Goal: Check status: Check status

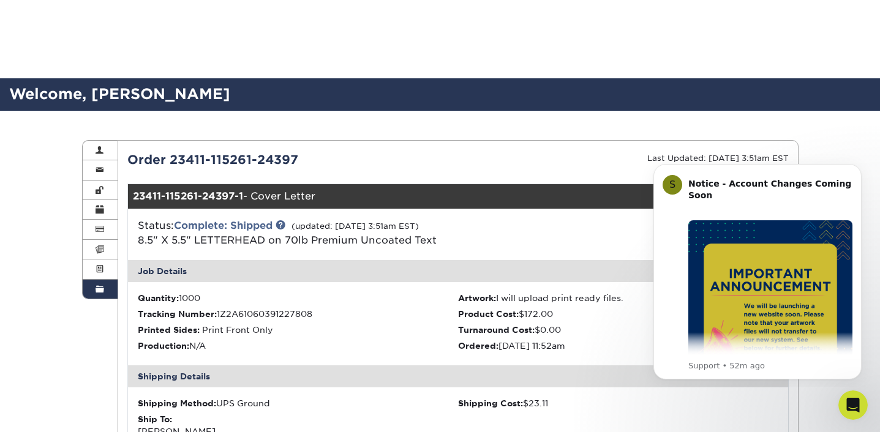
scroll to position [96, 0]
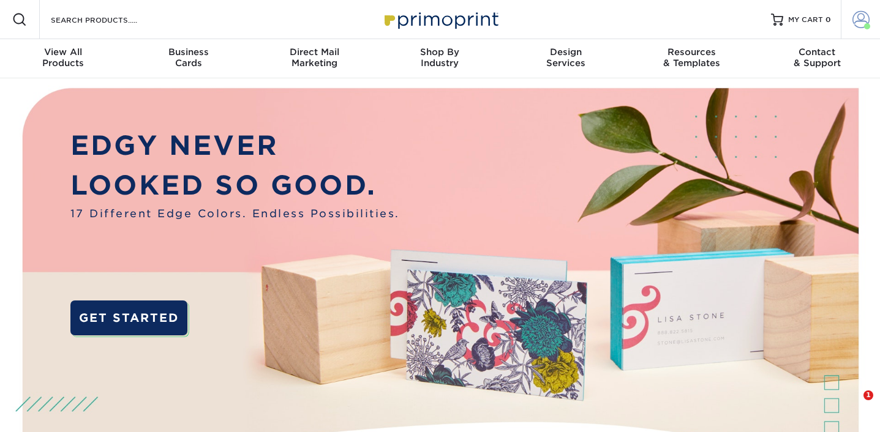
click at [861, 21] on span at bounding box center [861, 19] width 17 height 17
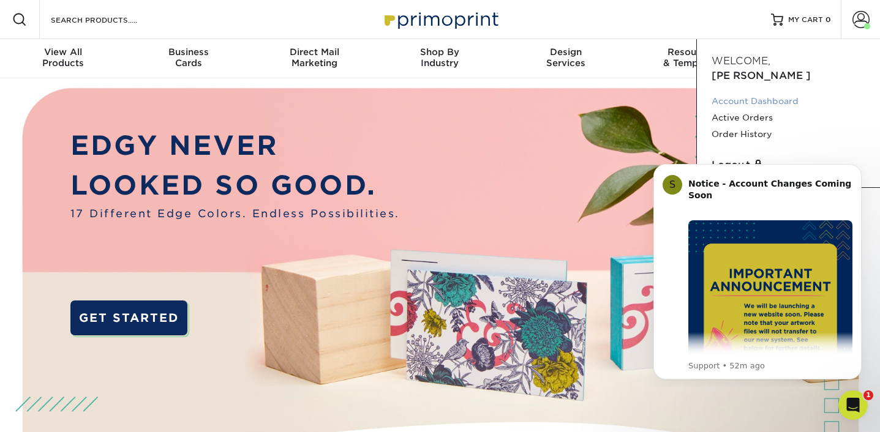
click at [768, 93] on link "Account Dashboard" at bounding box center [789, 101] width 154 height 17
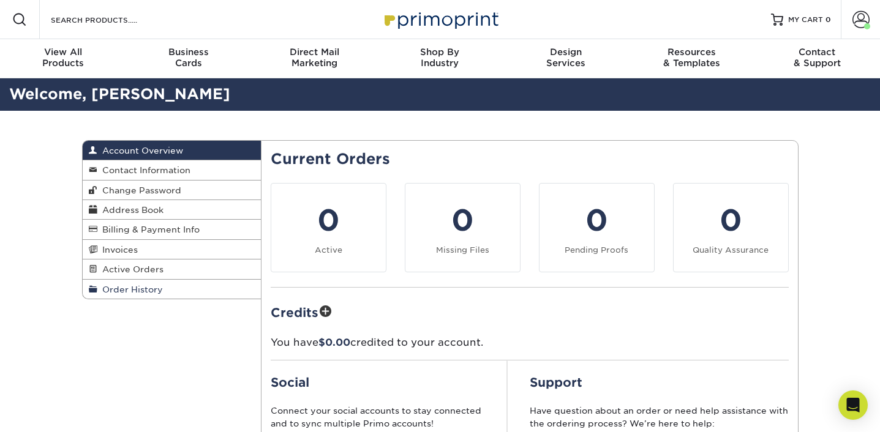
click at [173, 294] on link "Order History" at bounding box center [172, 289] width 179 height 19
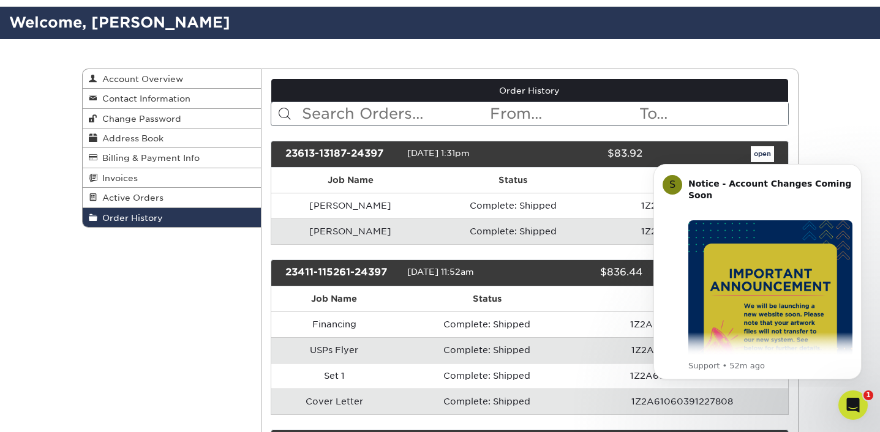
scroll to position [134, 0]
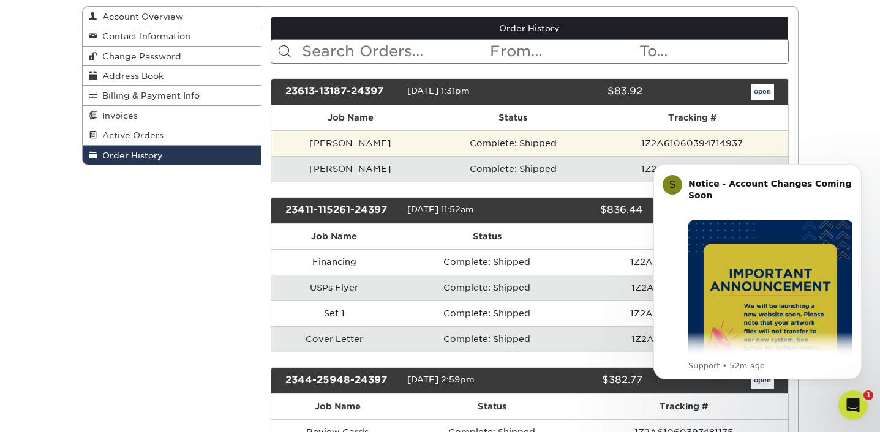
click at [345, 146] on td "[PERSON_NAME]" at bounding box center [350, 143] width 159 height 26
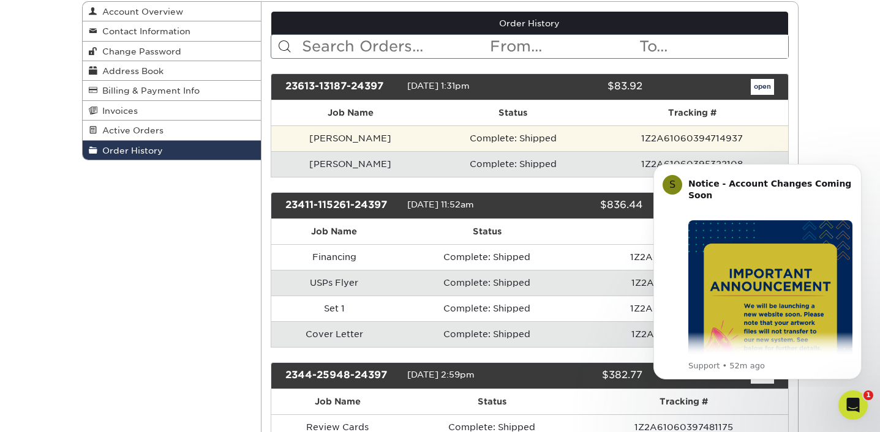
scroll to position [159, 0]
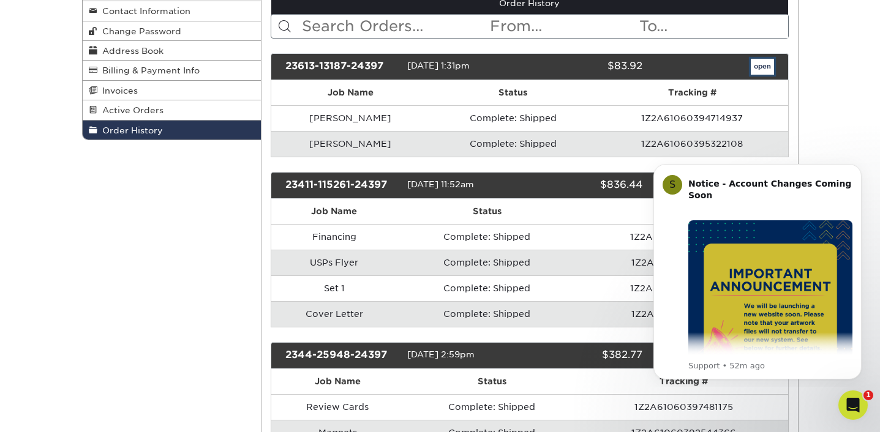
click at [756, 69] on link "open" at bounding box center [762, 67] width 23 height 16
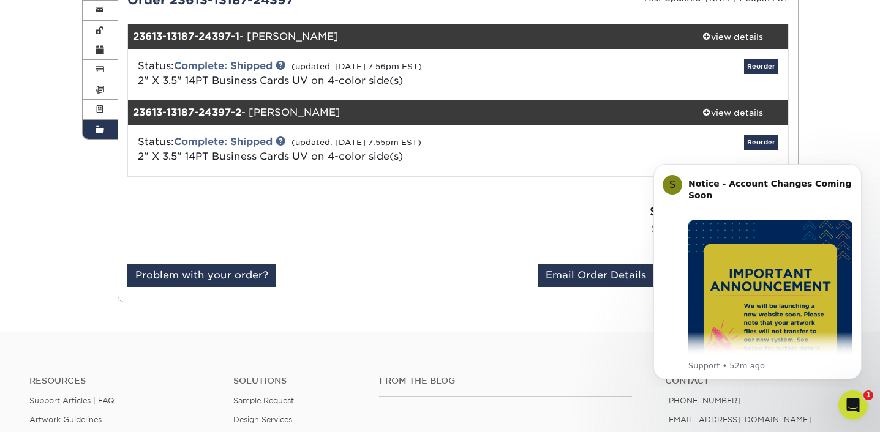
scroll to position [162, 0]
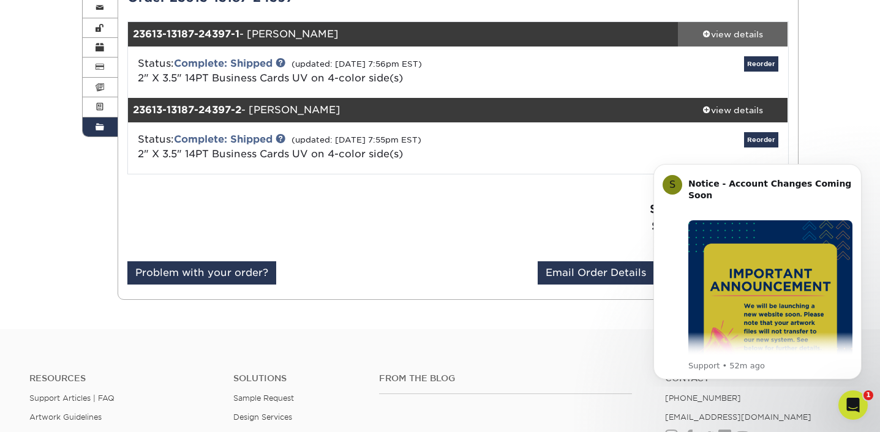
click at [741, 34] on div "view details" at bounding box center [733, 34] width 110 height 12
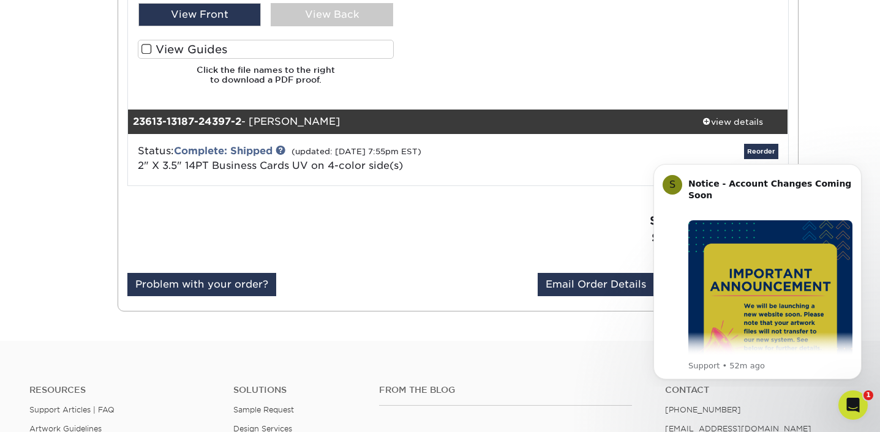
scroll to position [735, 0]
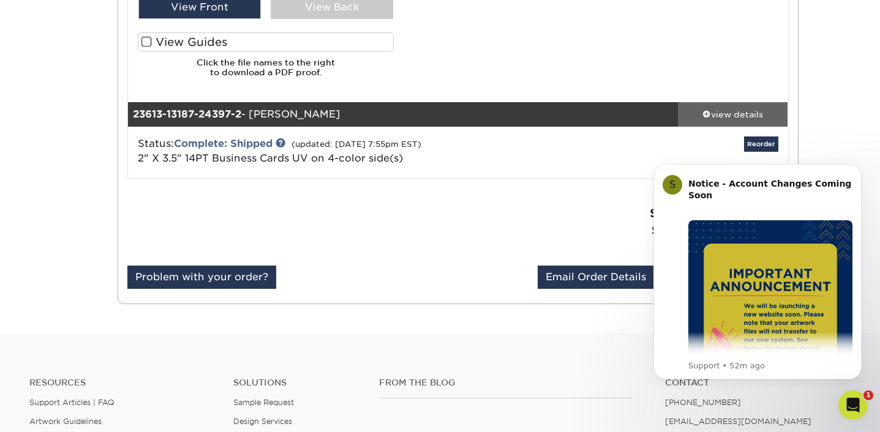
click at [731, 113] on div "view details" at bounding box center [733, 114] width 110 height 12
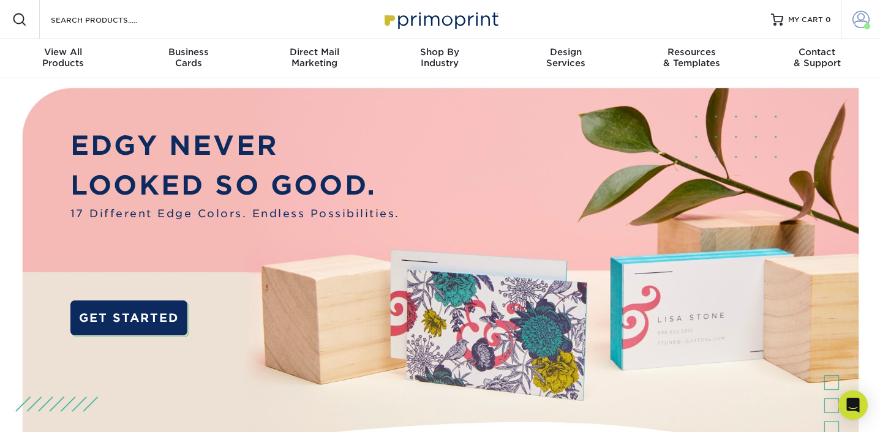
click at [866, 28] on span at bounding box center [867, 26] width 6 height 6
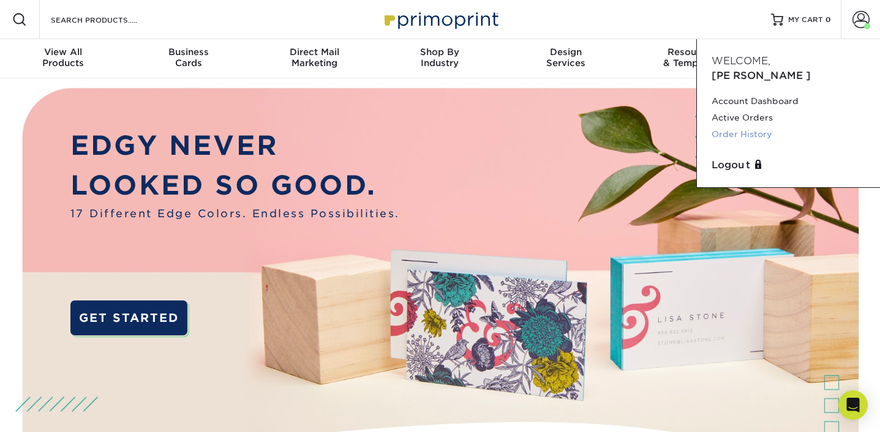
click at [760, 126] on link "Order History" at bounding box center [789, 134] width 154 height 17
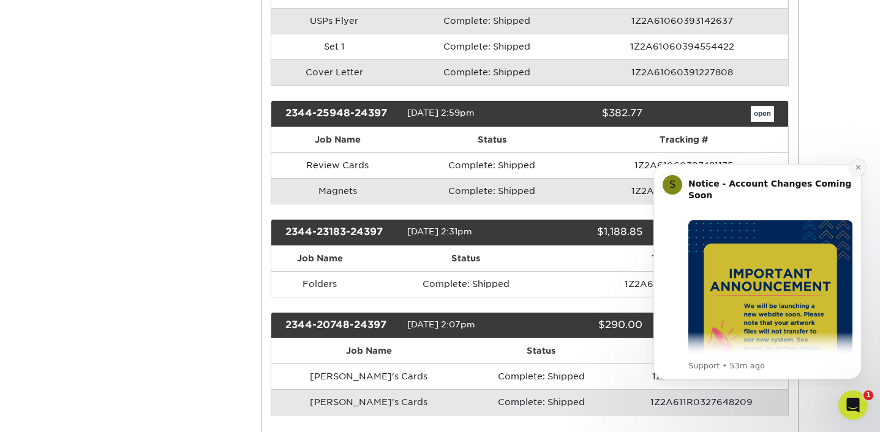
click at [856, 169] on icon "Dismiss notification" at bounding box center [858, 167] width 4 height 4
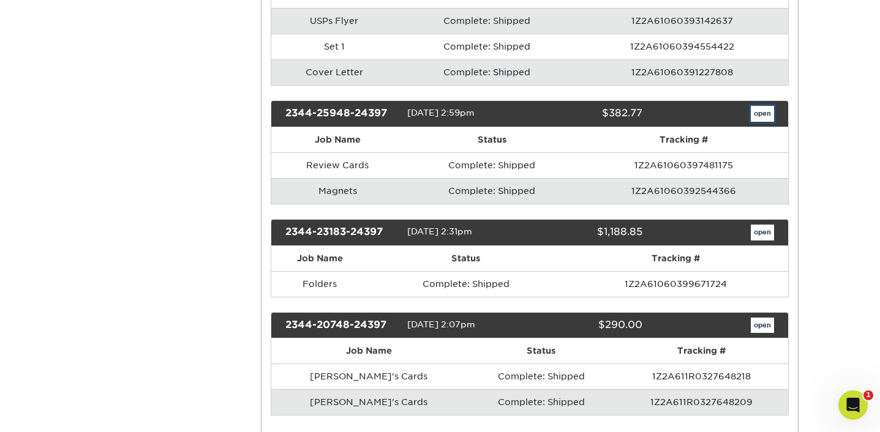
click at [761, 115] on link "open" at bounding box center [762, 114] width 23 height 16
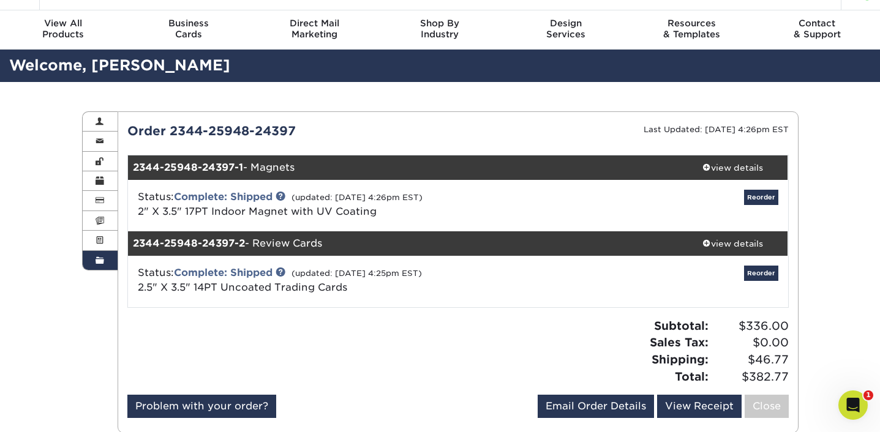
scroll to position [75, 0]
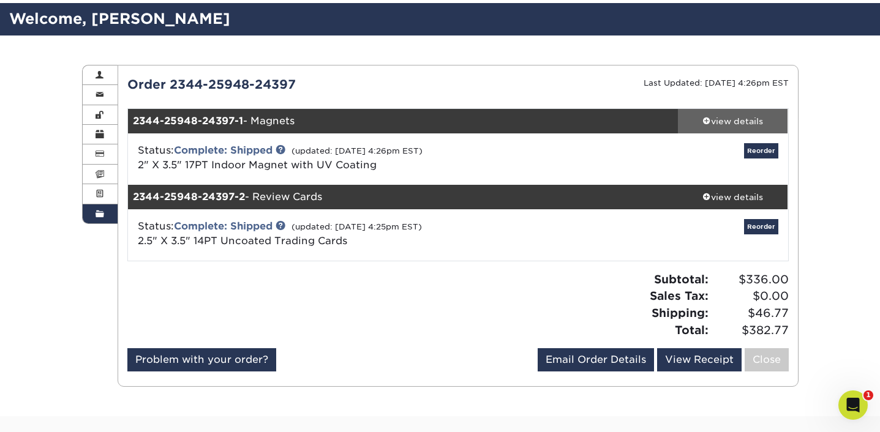
click at [742, 124] on div "view details" at bounding box center [733, 121] width 110 height 12
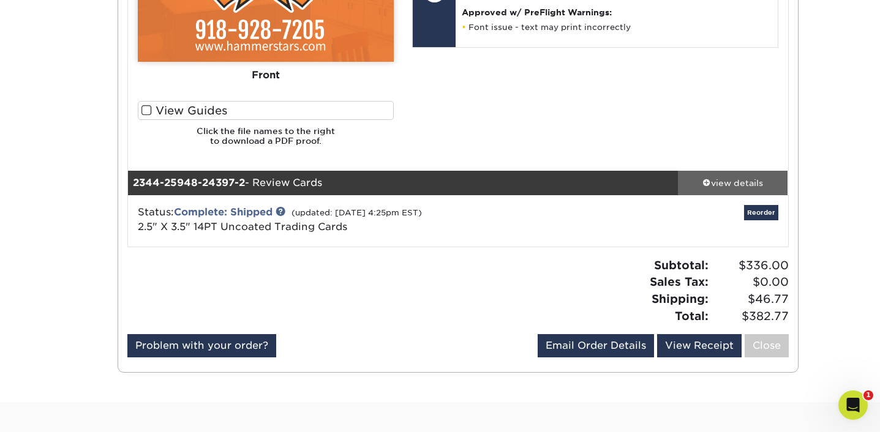
click at [734, 183] on div "view details" at bounding box center [733, 182] width 110 height 12
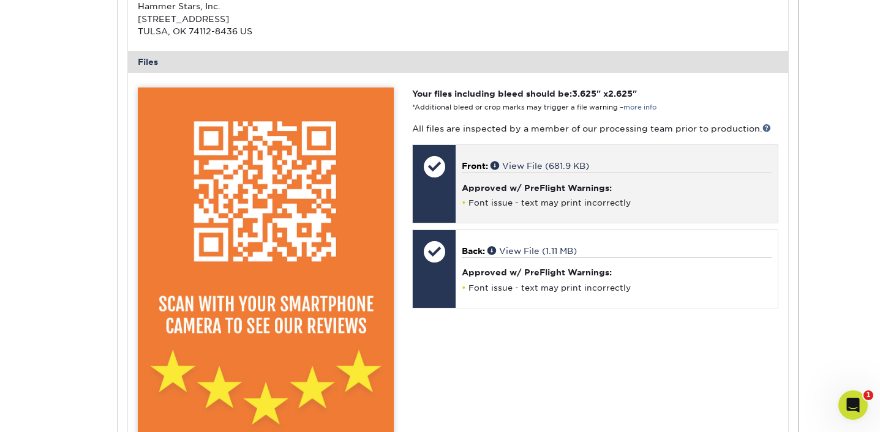
scroll to position [1082, 0]
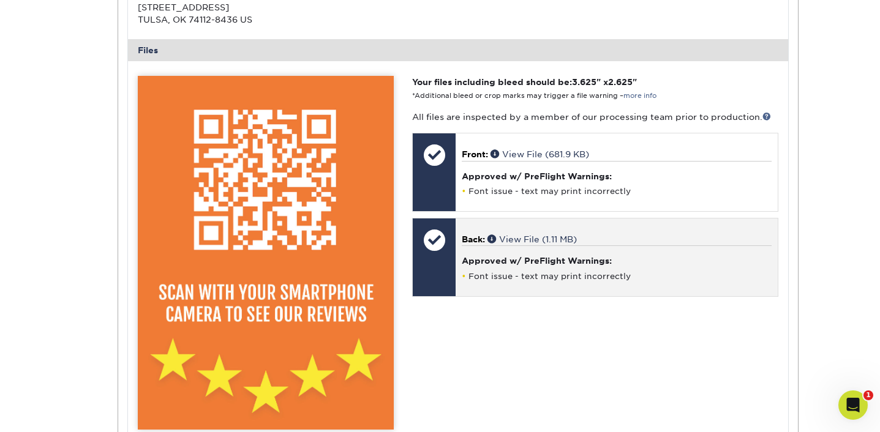
click at [682, 273] on li "Font issue - text may print incorrectly" at bounding box center [616, 276] width 309 height 10
click at [680, 262] on h4 "Approved w/ PreFlight Warnings:" at bounding box center [616, 261] width 309 height 10
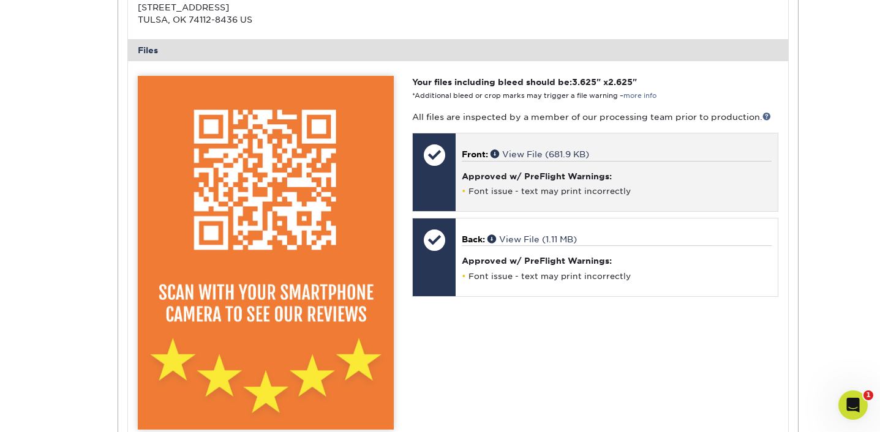
click at [681, 178] on h4 "Approved w/ PreFlight Warnings:" at bounding box center [616, 177] width 309 height 10
click at [677, 187] on li "Font issue - text may print incorrectly" at bounding box center [616, 191] width 309 height 10
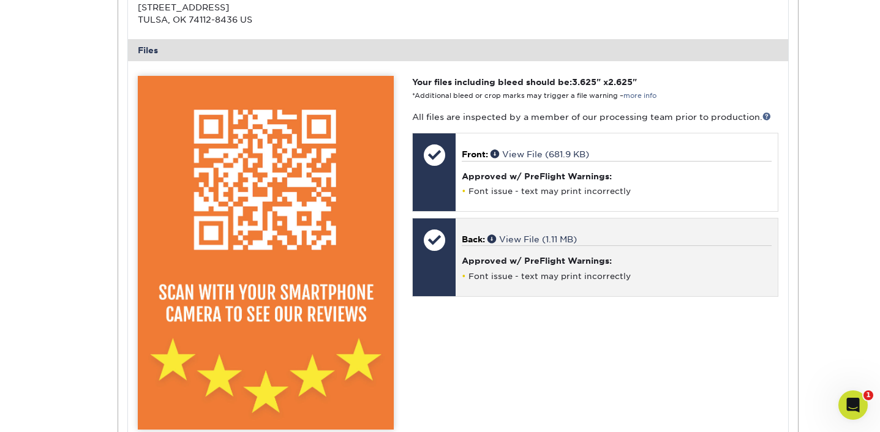
click at [676, 241] on p "Back: View File (1.11 MB)" at bounding box center [616, 239] width 309 height 12
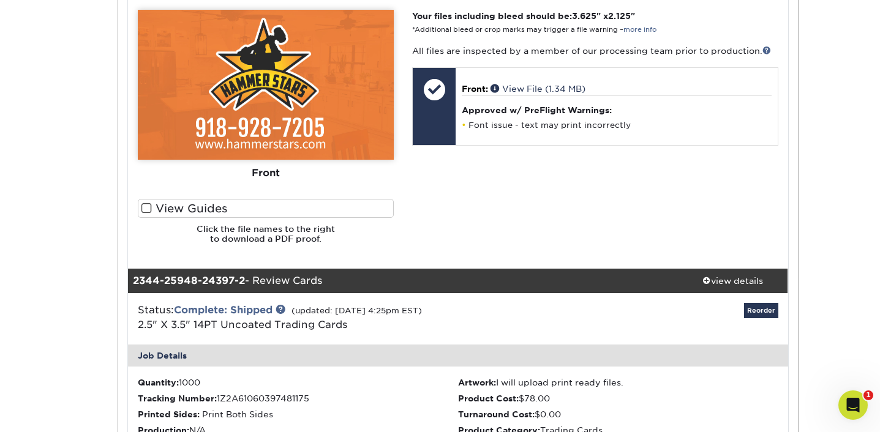
scroll to position [458, 0]
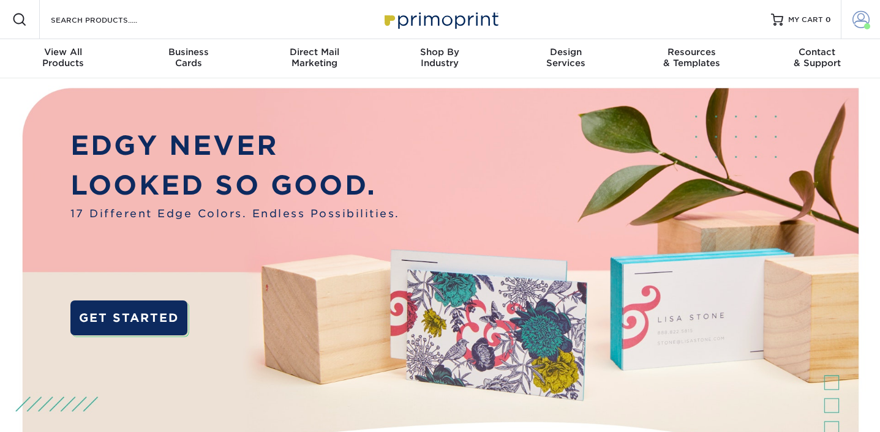
click at [868, 11] on span at bounding box center [861, 19] width 17 height 17
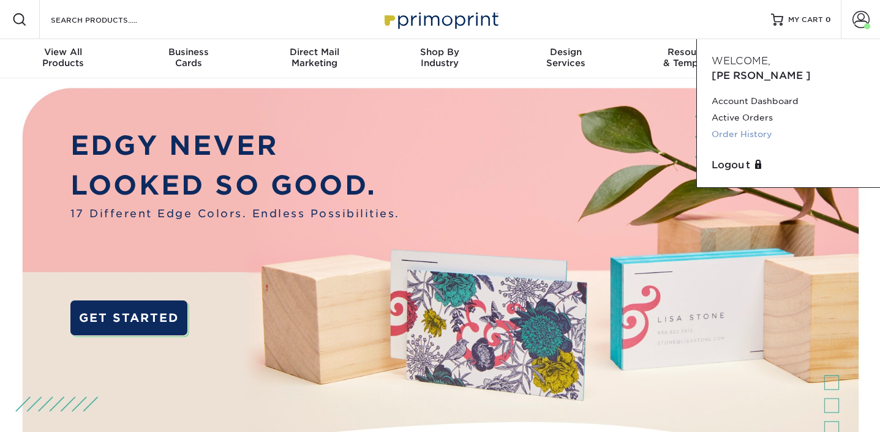
click at [762, 126] on link "Order History" at bounding box center [789, 134] width 154 height 17
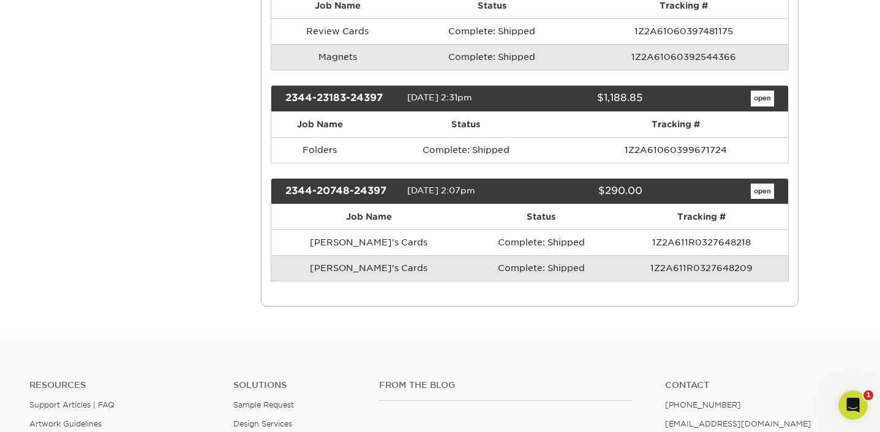
scroll to position [535, 0]
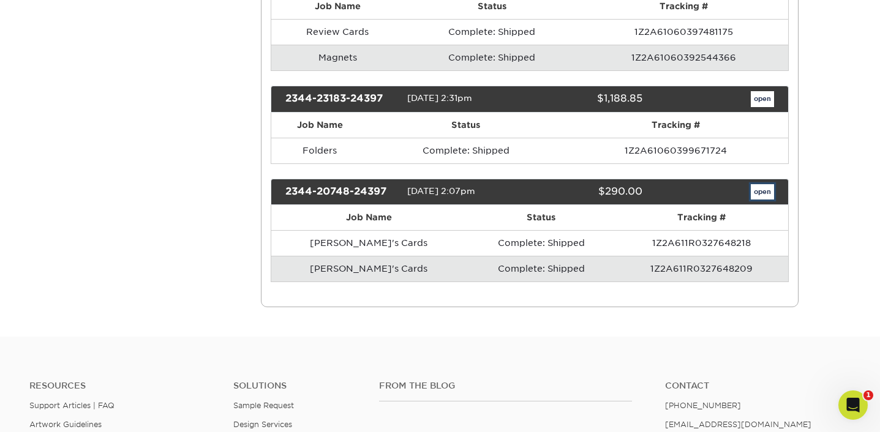
click at [764, 195] on link "open" at bounding box center [762, 192] width 23 height 16
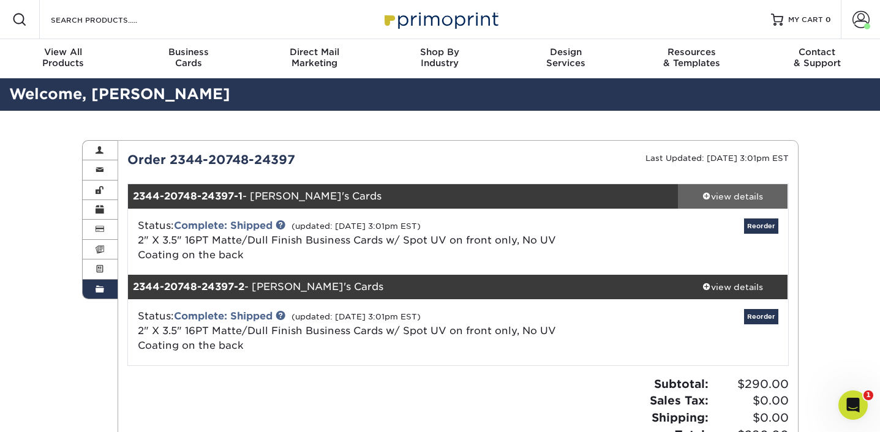
click at [748, 197] on div "view details" at bounding box center [733, 197] width 110 height 12
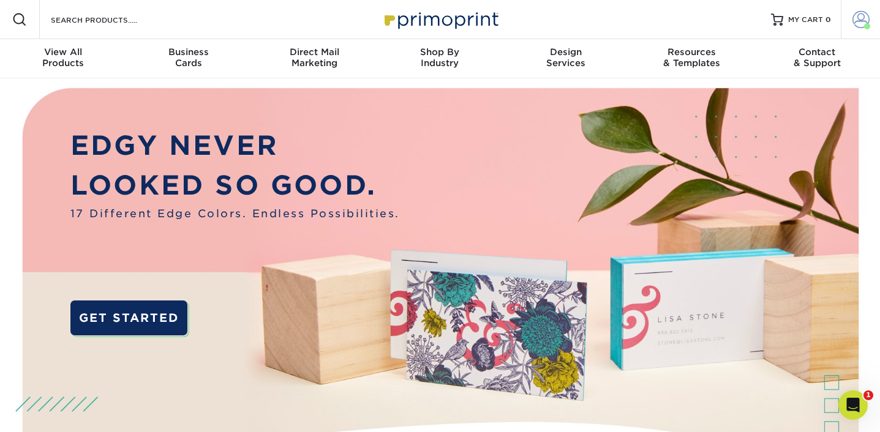
click at [864, 23] on span at bounding box center [861, 19] width 17 height 17
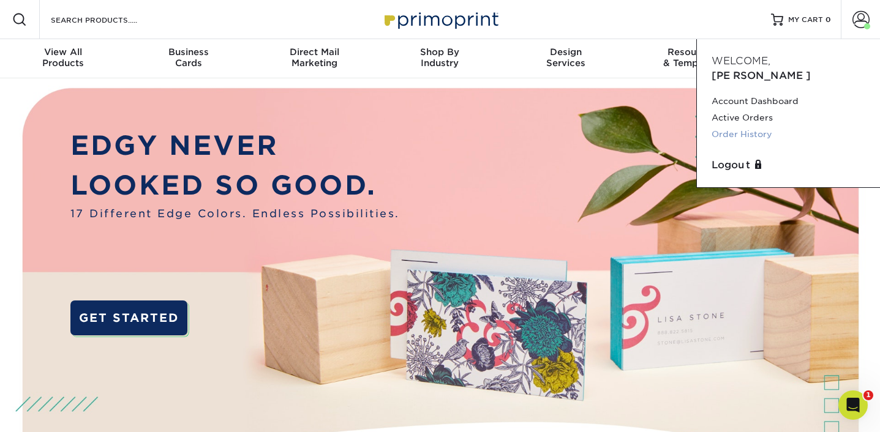
click at [769, 126] on link "Order History" at bounding box center [789, 134] width 154 height 17
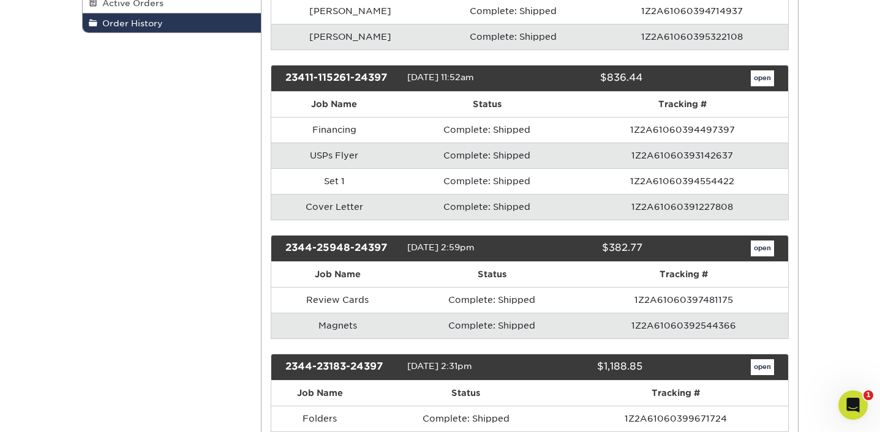
scroll to position [305, 0]
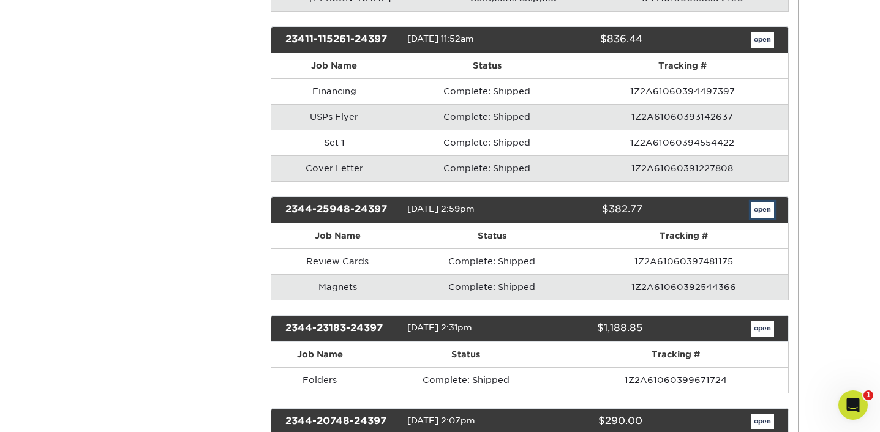
click at [763, 213] on link "open" at bounding box center [762, 210] width 23 height 16
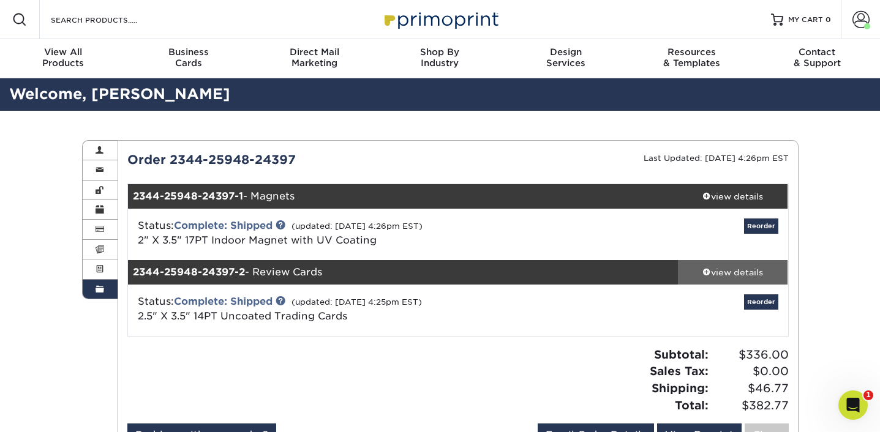
click at [733, 273] on div "view details" at bounding box center [733, 272] width 110 height 12
